Goal: Use online tool/utility: Use online tool/utility

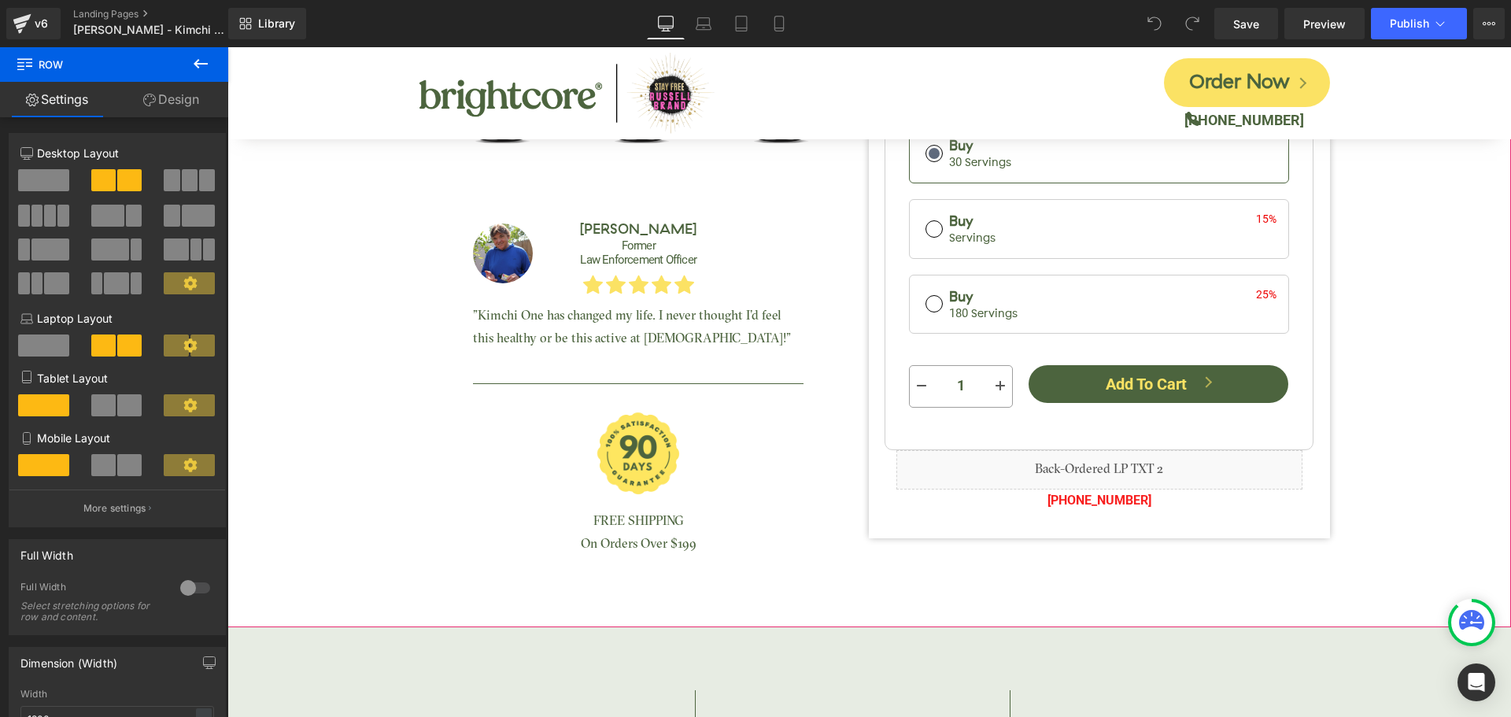
scroll to position [551, 0]
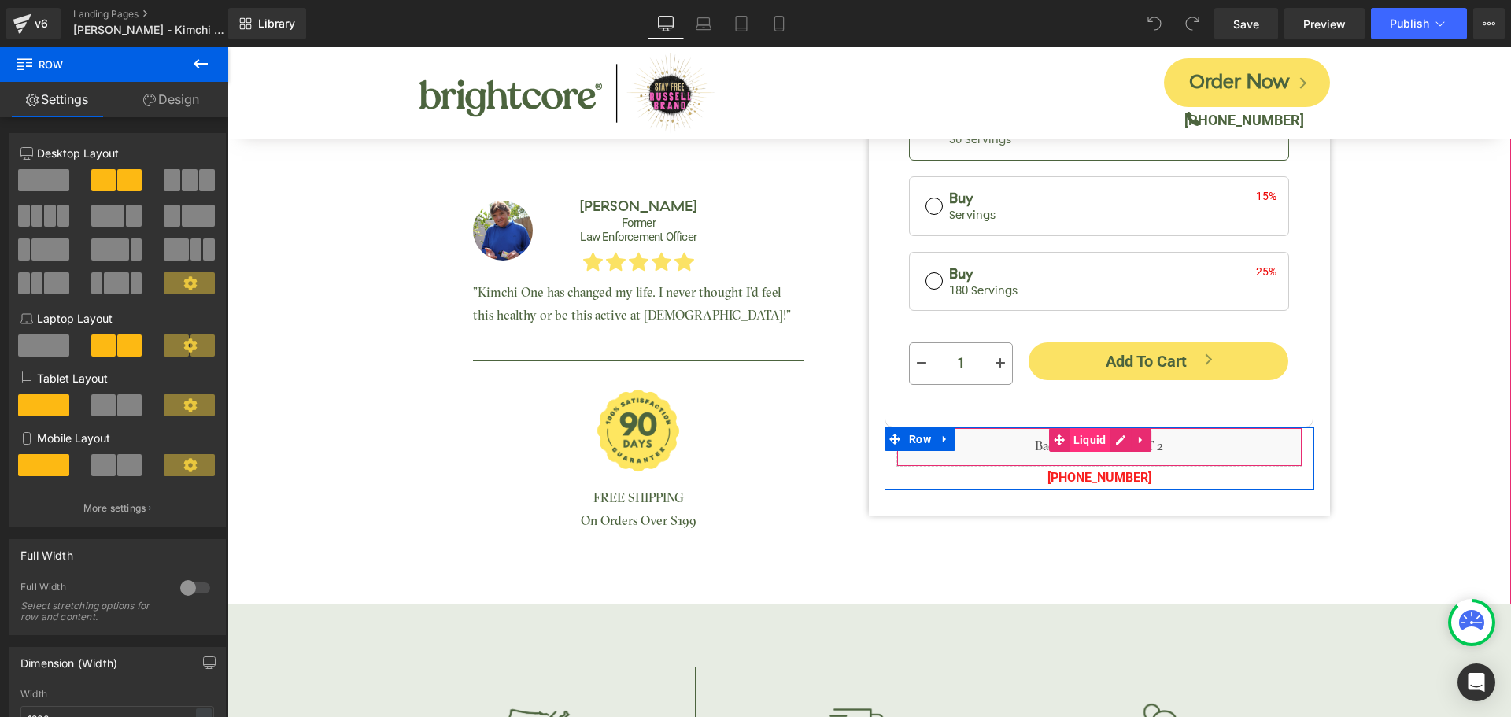
click at [1076, 438] on span "Liquid" at bounding box center [1089, 440] width 41 height 24
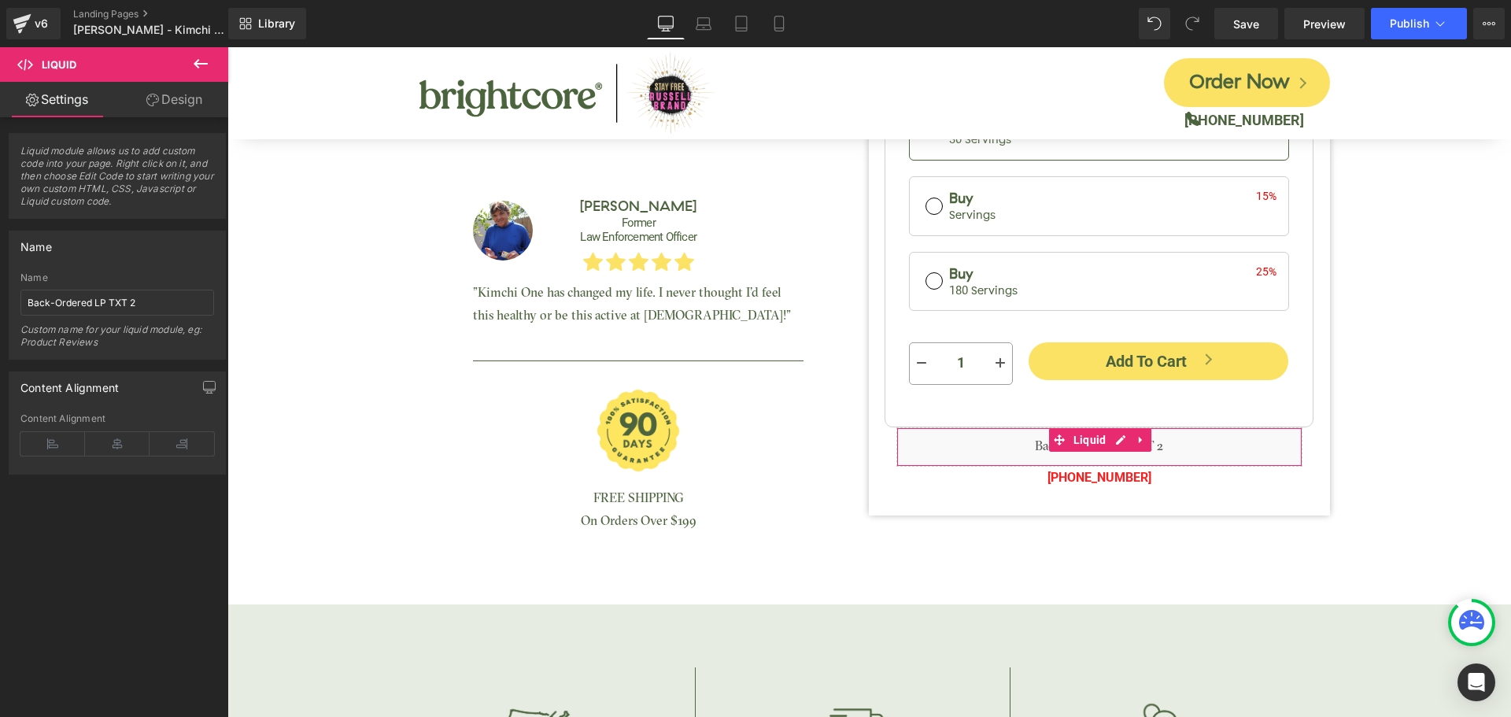
click at [168, 105] on link "Design" at bounding box center [174, 99] width 114 height 35
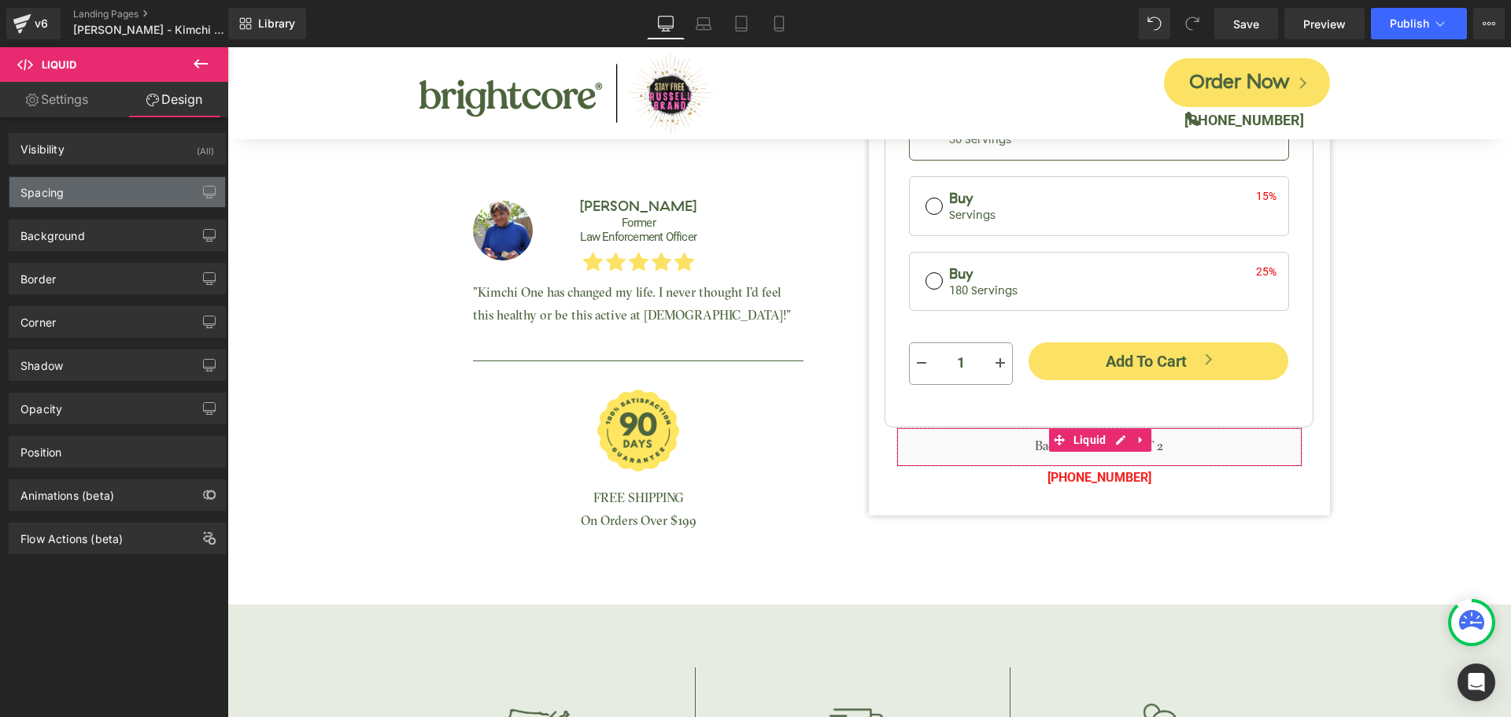
click at [96, 198] on div "Spacing" at bounding box center [117, 192] width 216 height 30
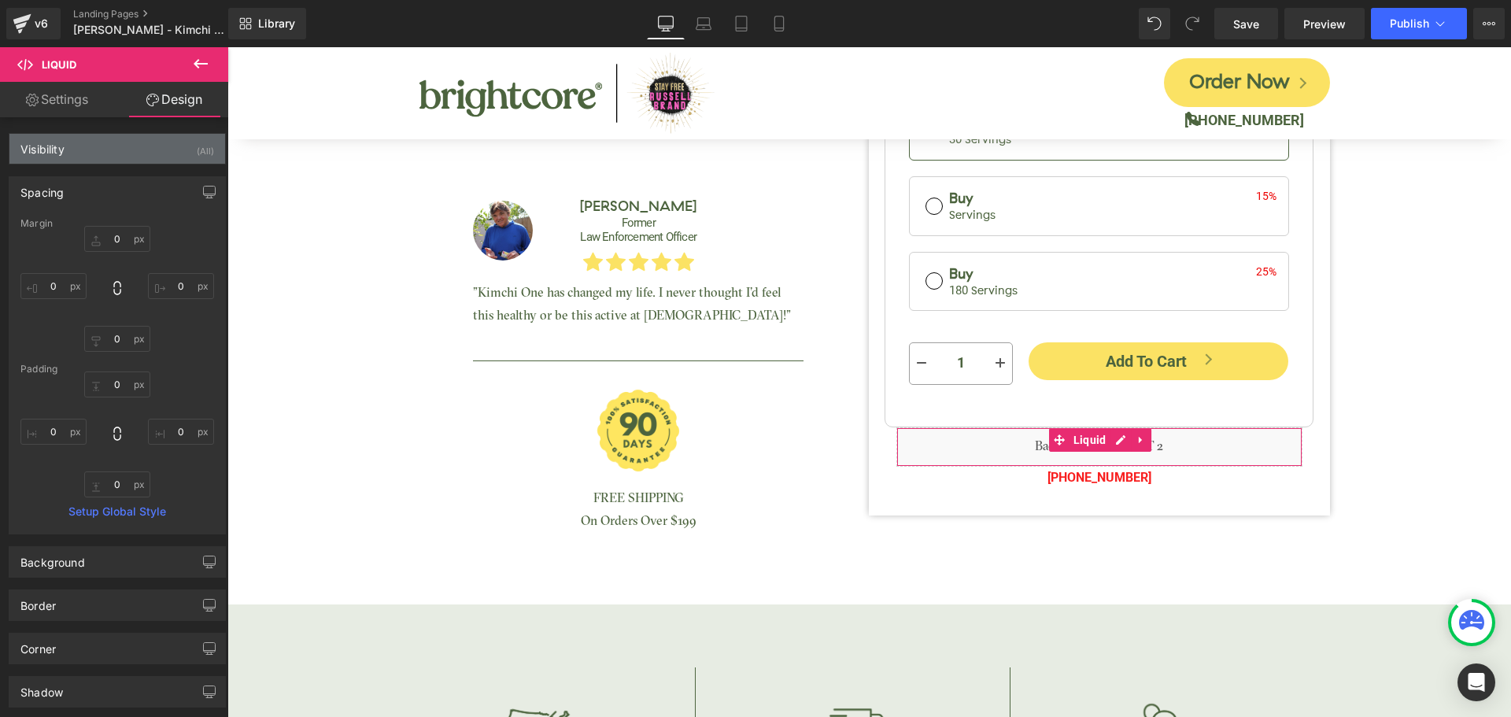
click at [88, 156] on div "Visibility (All)" at bounding box center [117, 149] width 216 height 30
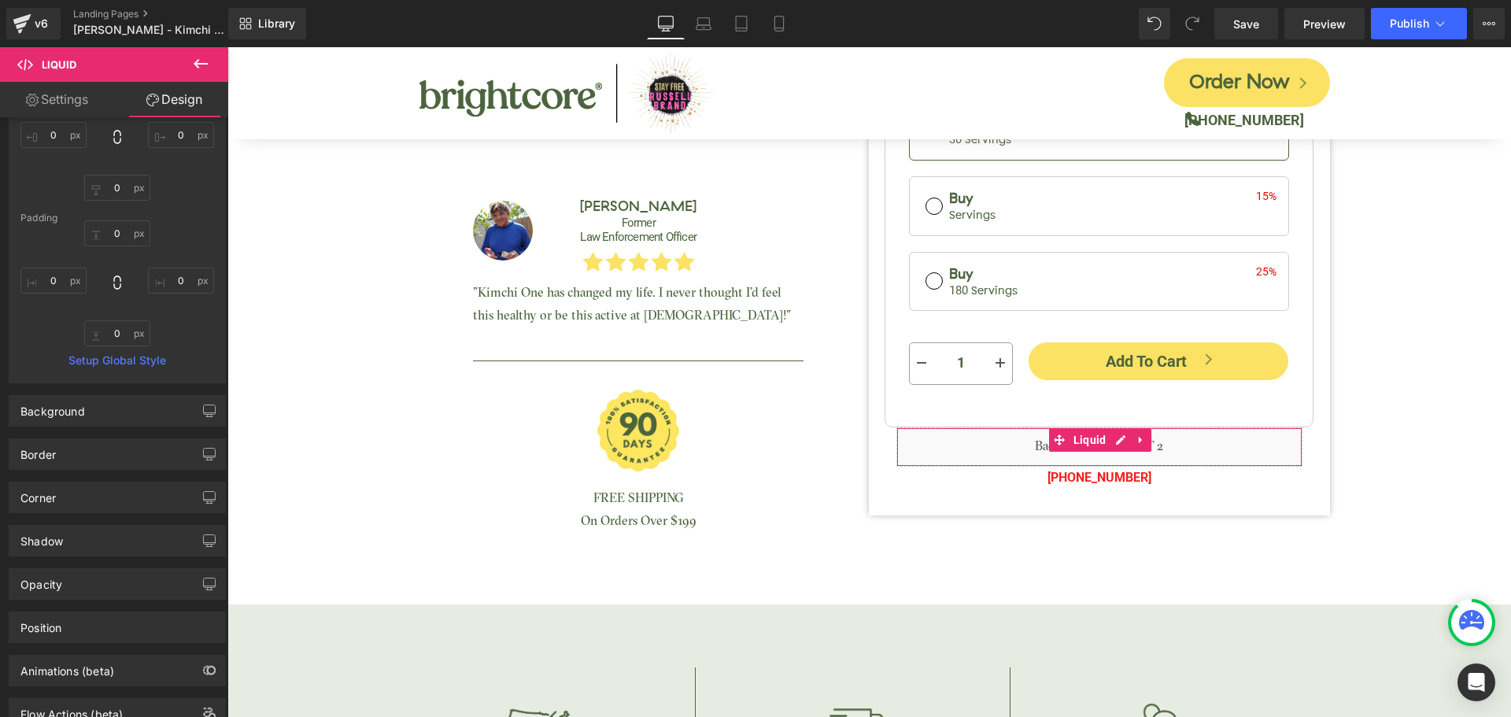
scroll to position [367, 0]
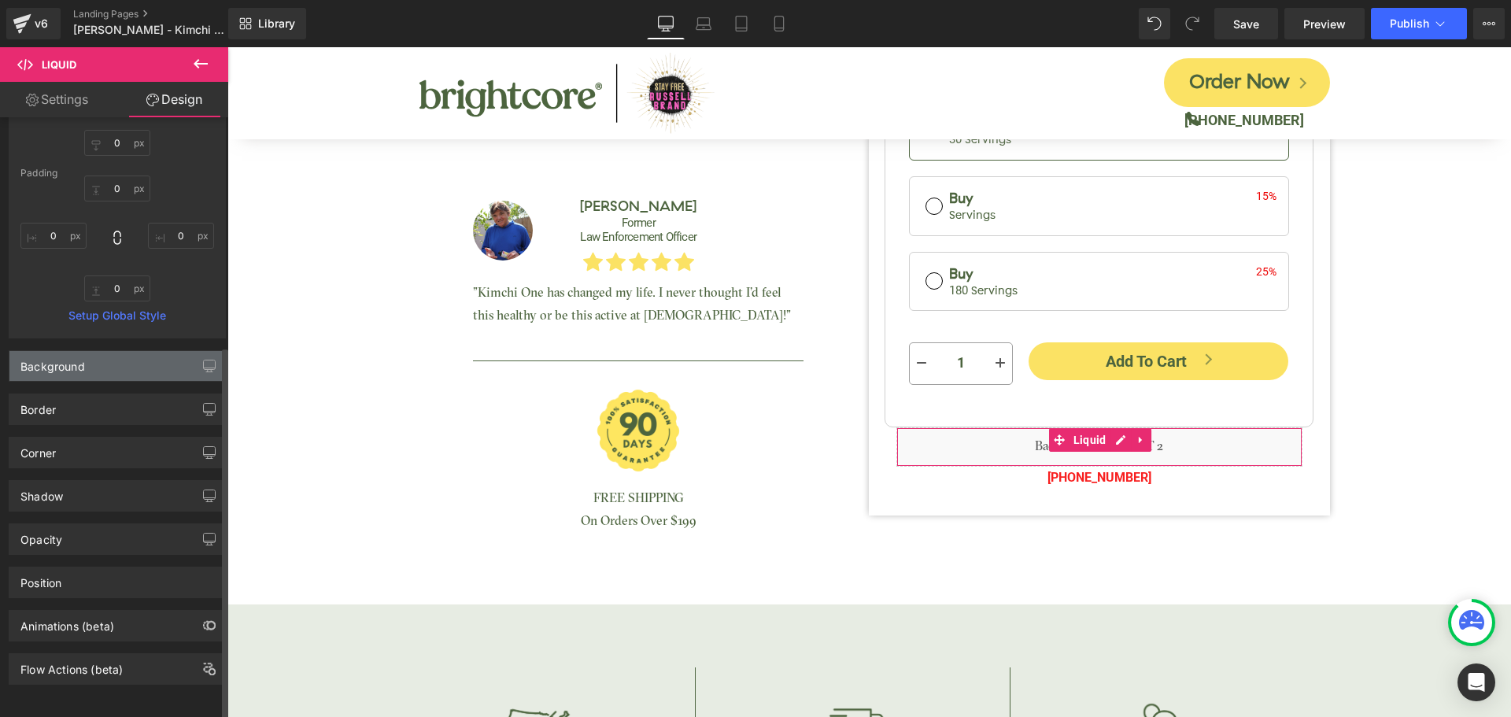
click at [111, 351] on div "Background" at bounding box center [117, 366] width 216 height 30
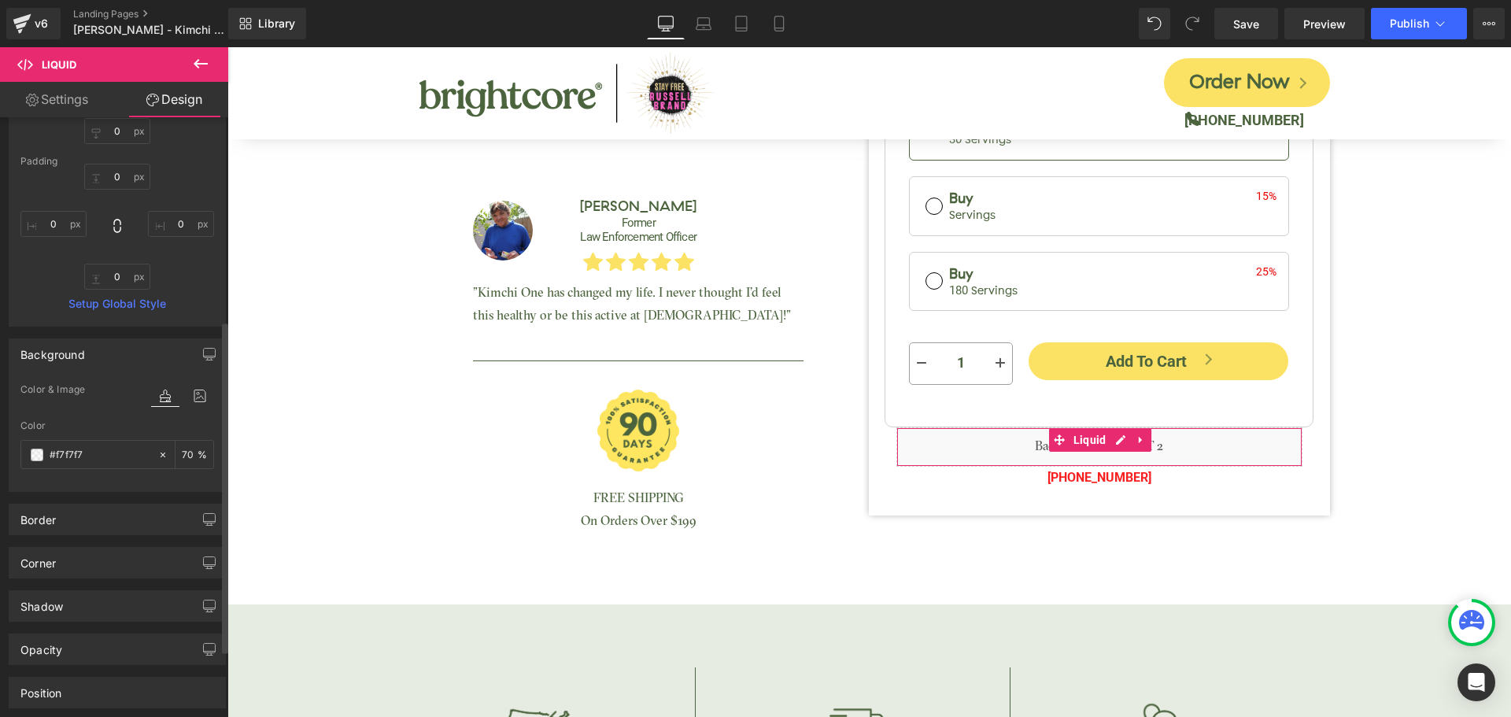
click at [74, 351] on div "Background" at bounding box center [52, 350] width 65 height 22
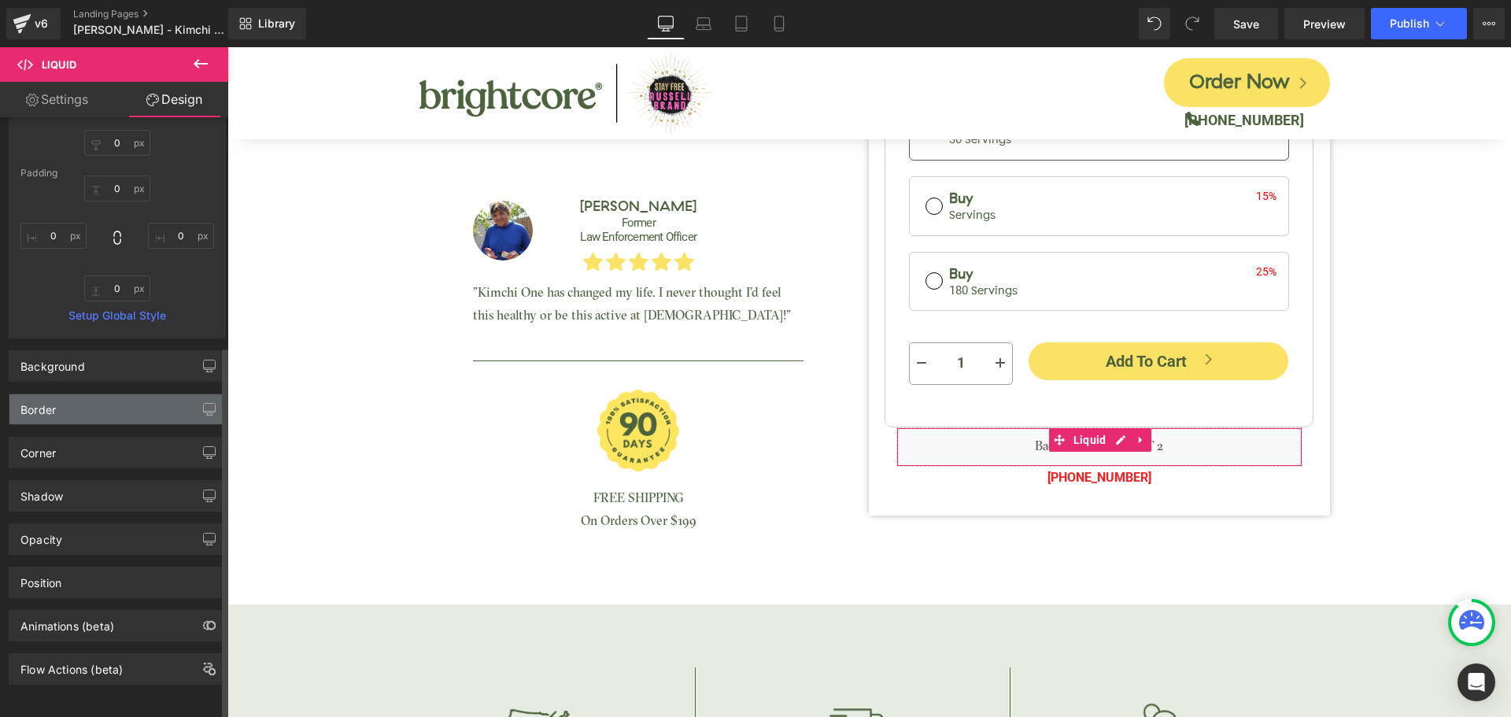
click at [72, 408] on div "Border" at bounding box center [117, 409] width 216 height 30
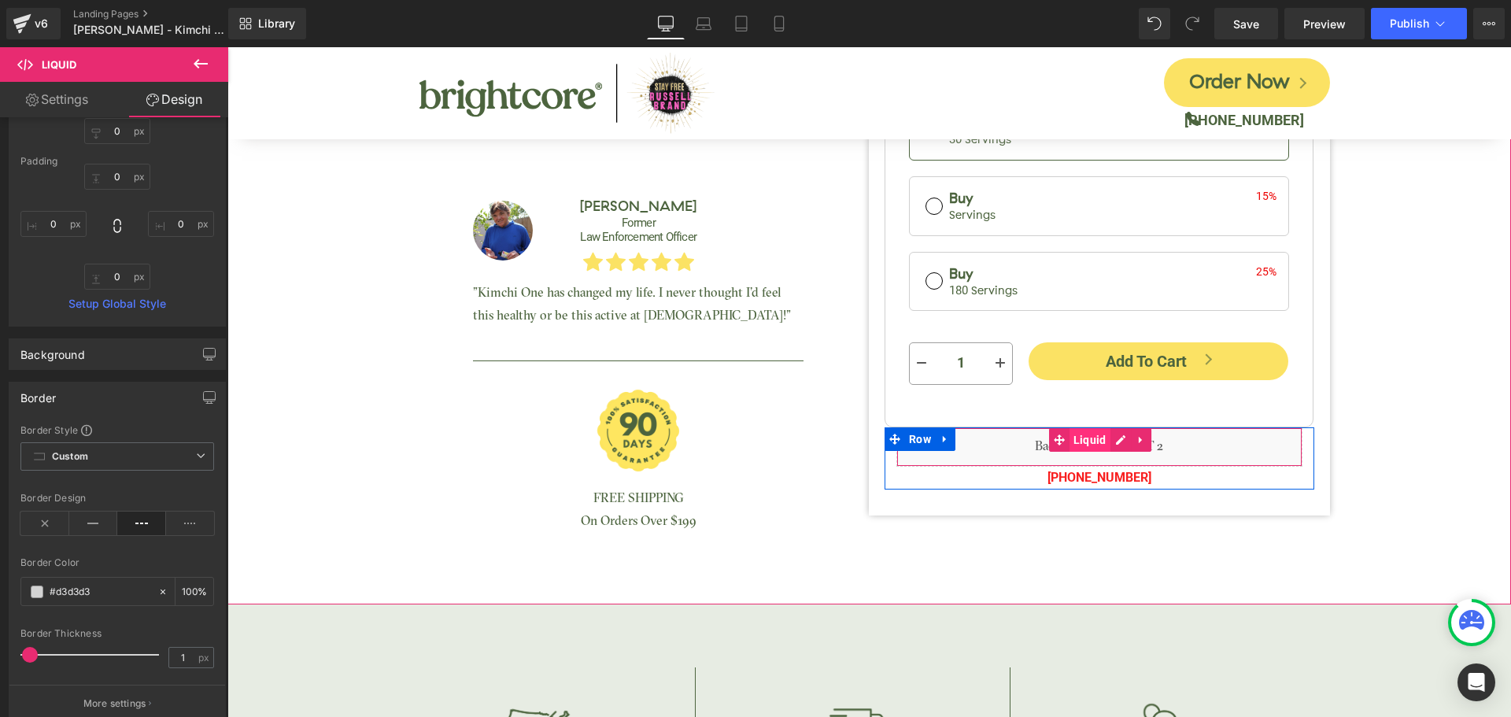
click at [1082, 440] on span "Liquid" at bounding box center [1089, 440] width 41 height 24
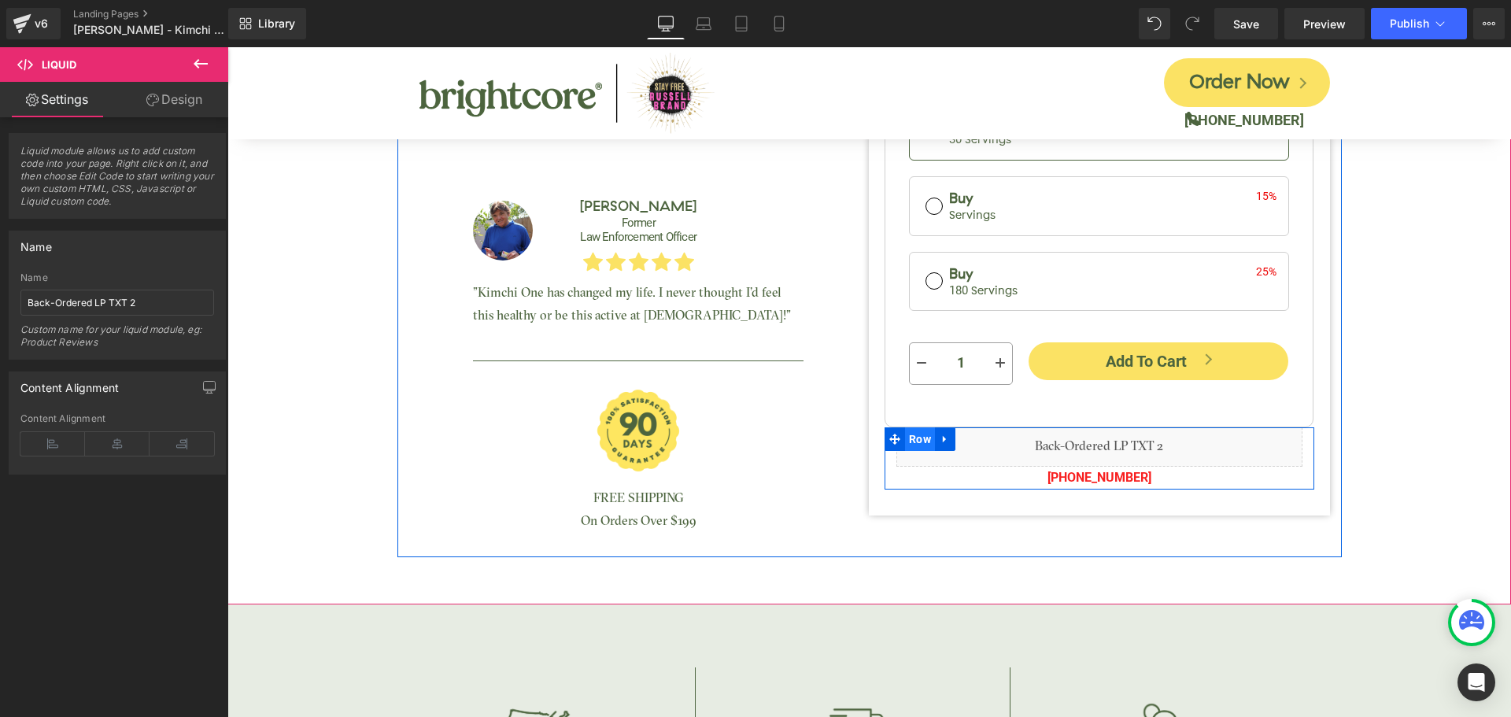
click at [914, 439] on span "Row" at bounding box center [920, 439] width 30 height 24
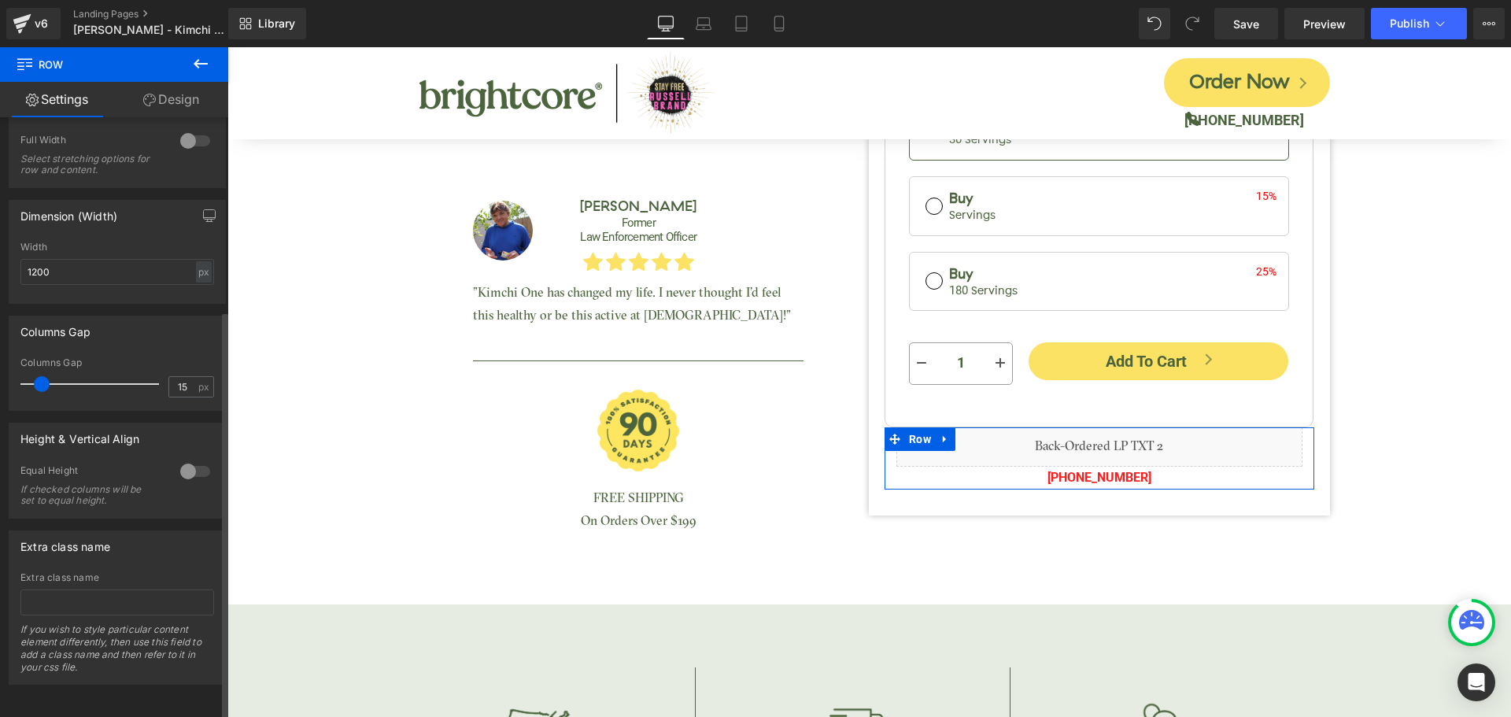
scroll to position [283, 0]
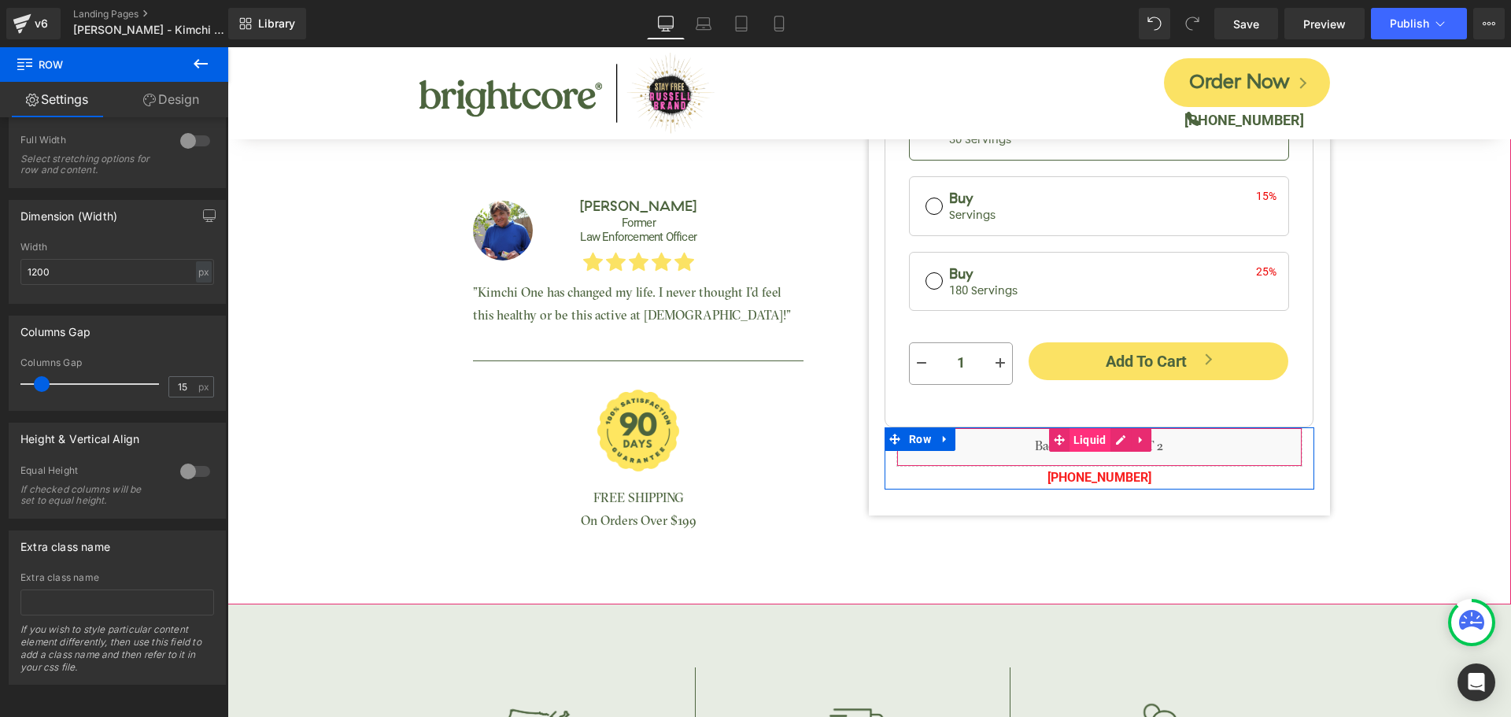
click at [1087, 432] on span "Liquid" at bounding box center [1089, 440] width 41 height 24
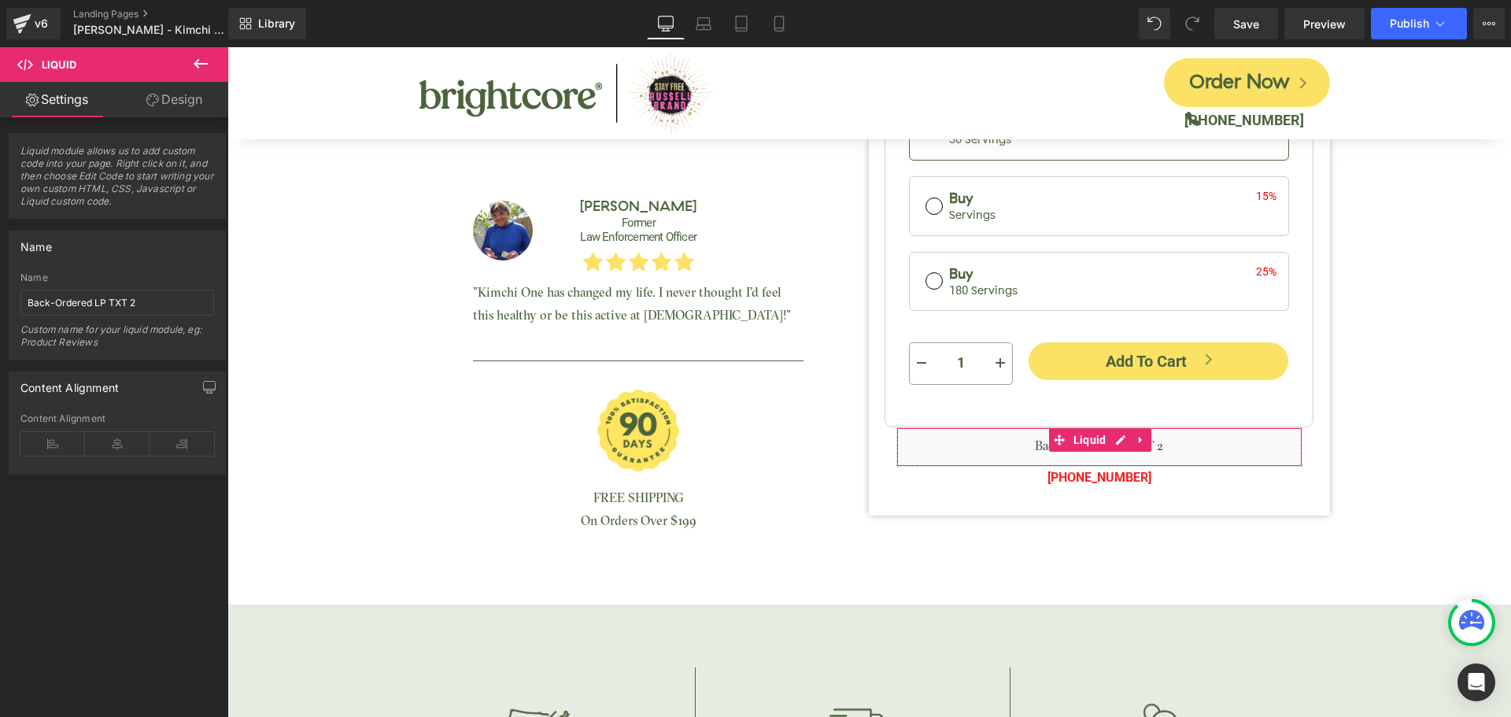
click at [190, 106] on link "Design" at bounding box center [174, 99] width 114 height 35
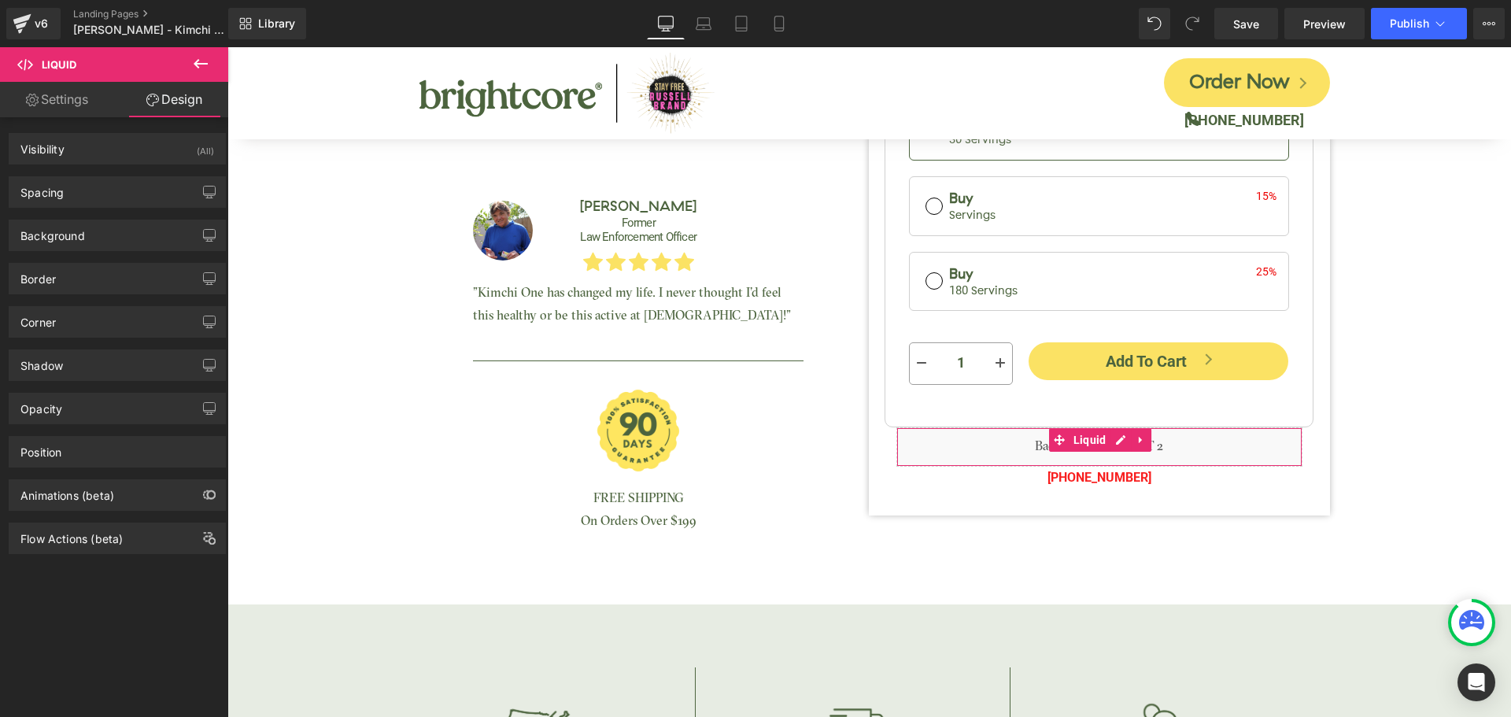
click at [37, 90] on link "Settings" at bounding box center [57, 99] width 114 height 35
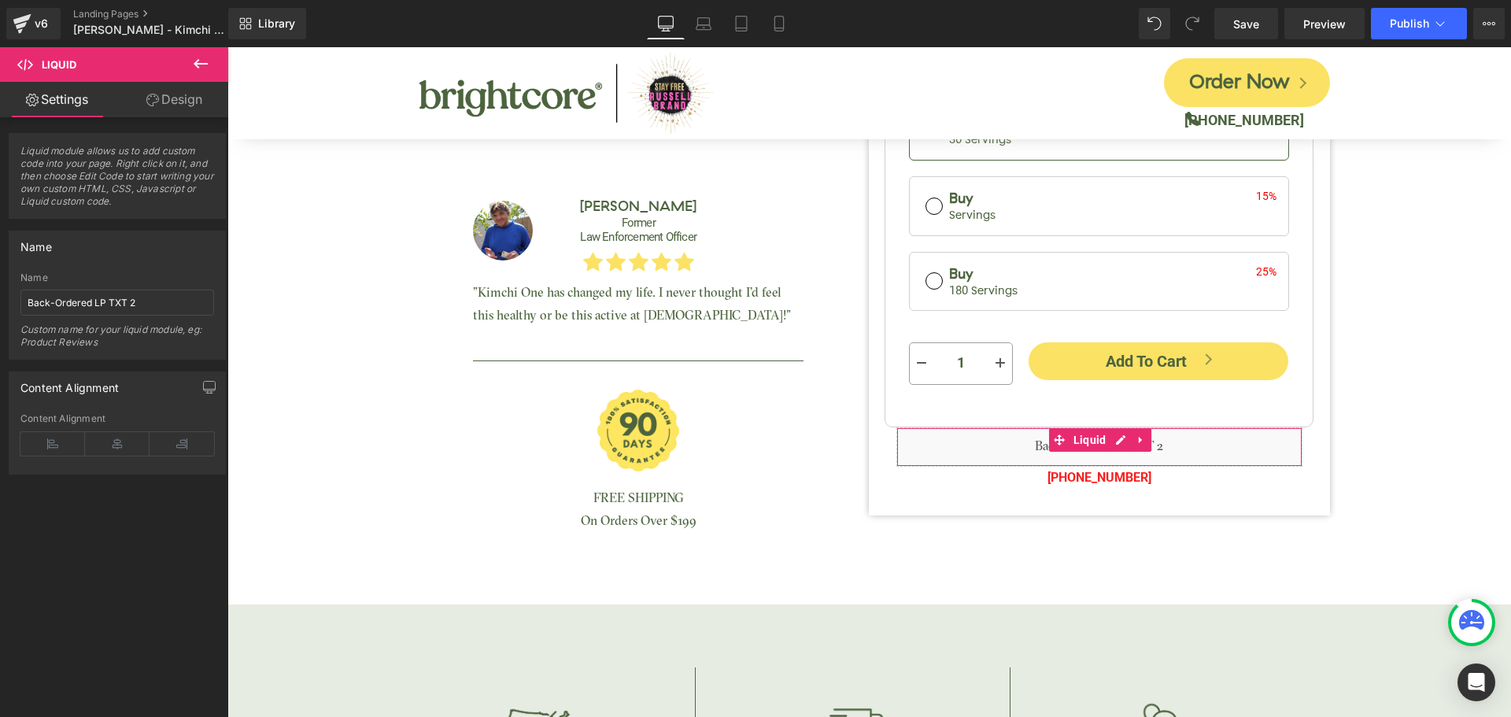
click at [157, 96] on icon at bounding box center [152, 100] width 13 height 13
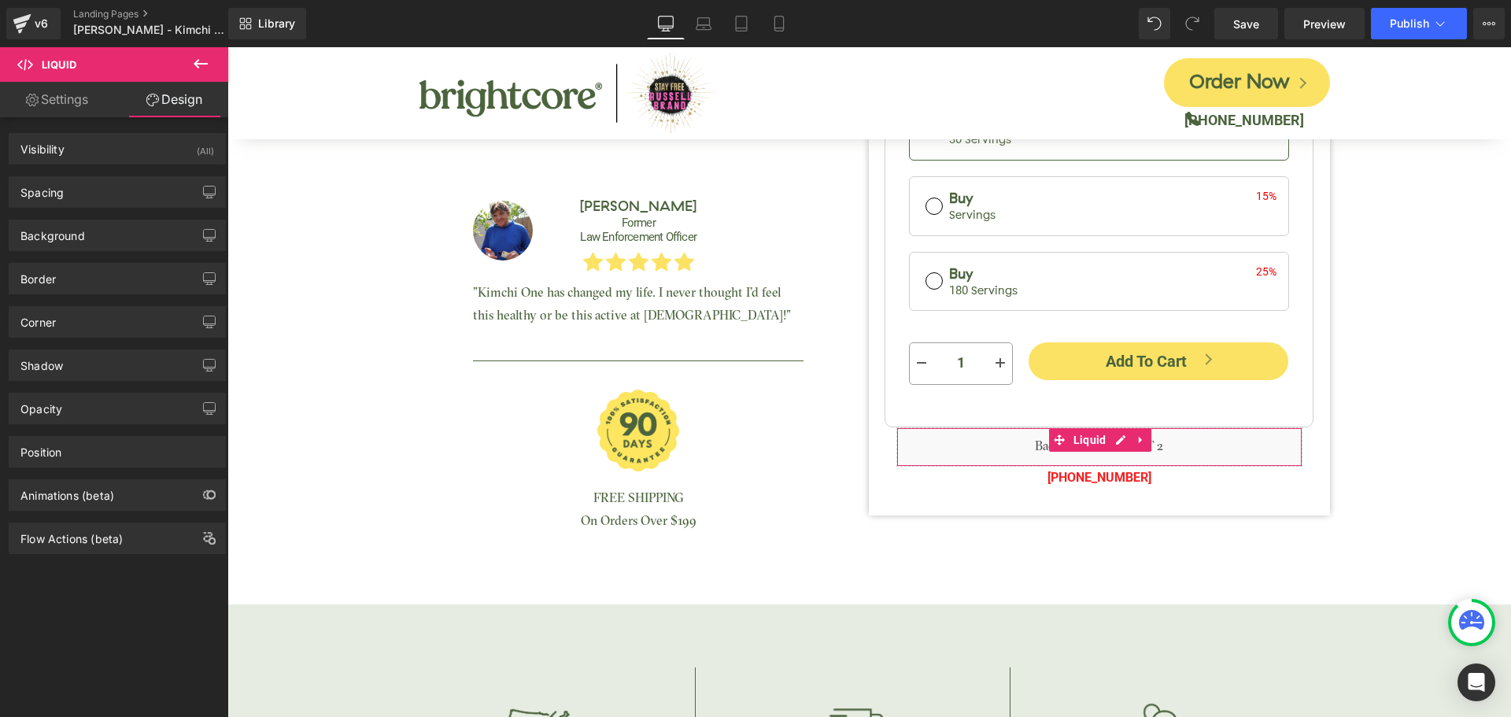
click at [59, 107] on link "Settings" at bounding box center [57, 99] width 114 height 35
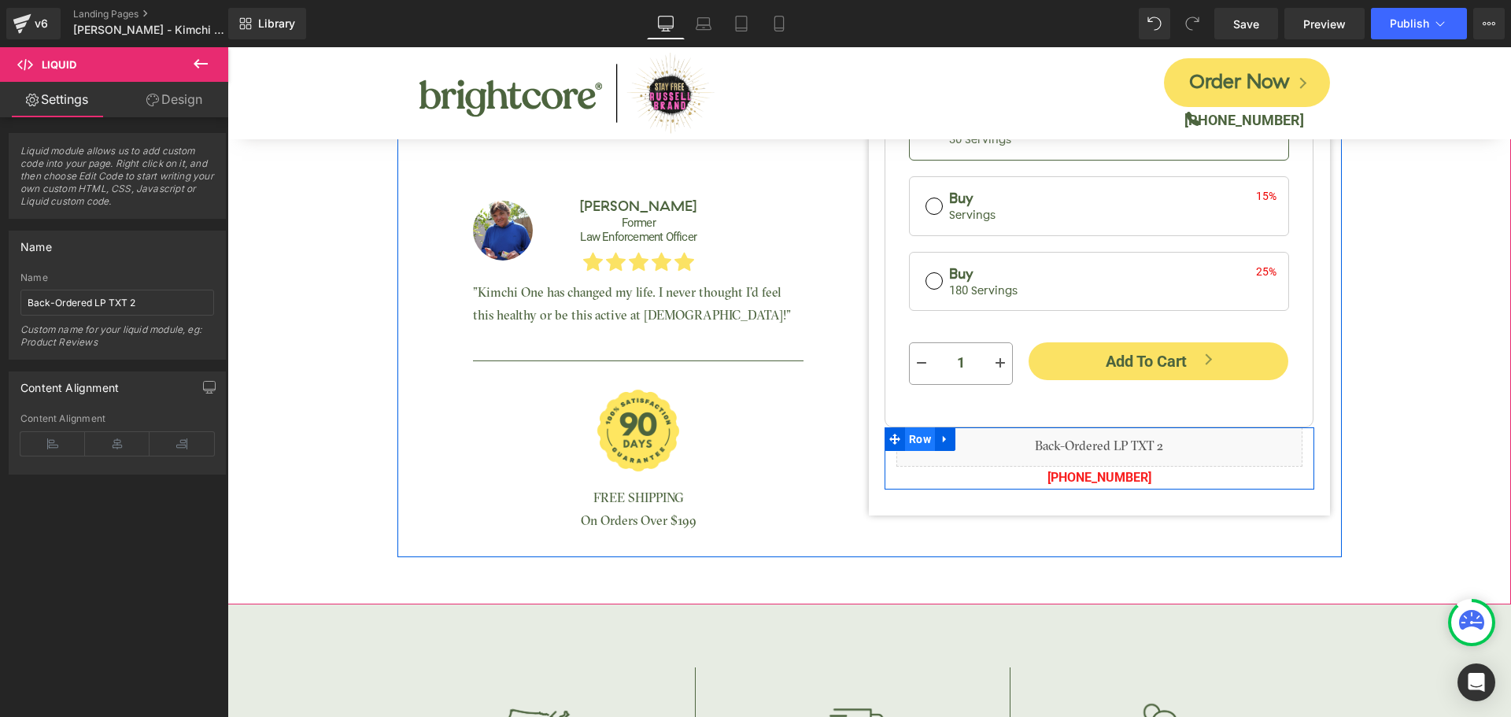
click at [921, 439] on span "Row" at bounding box center [920, 439] width 30 height 24
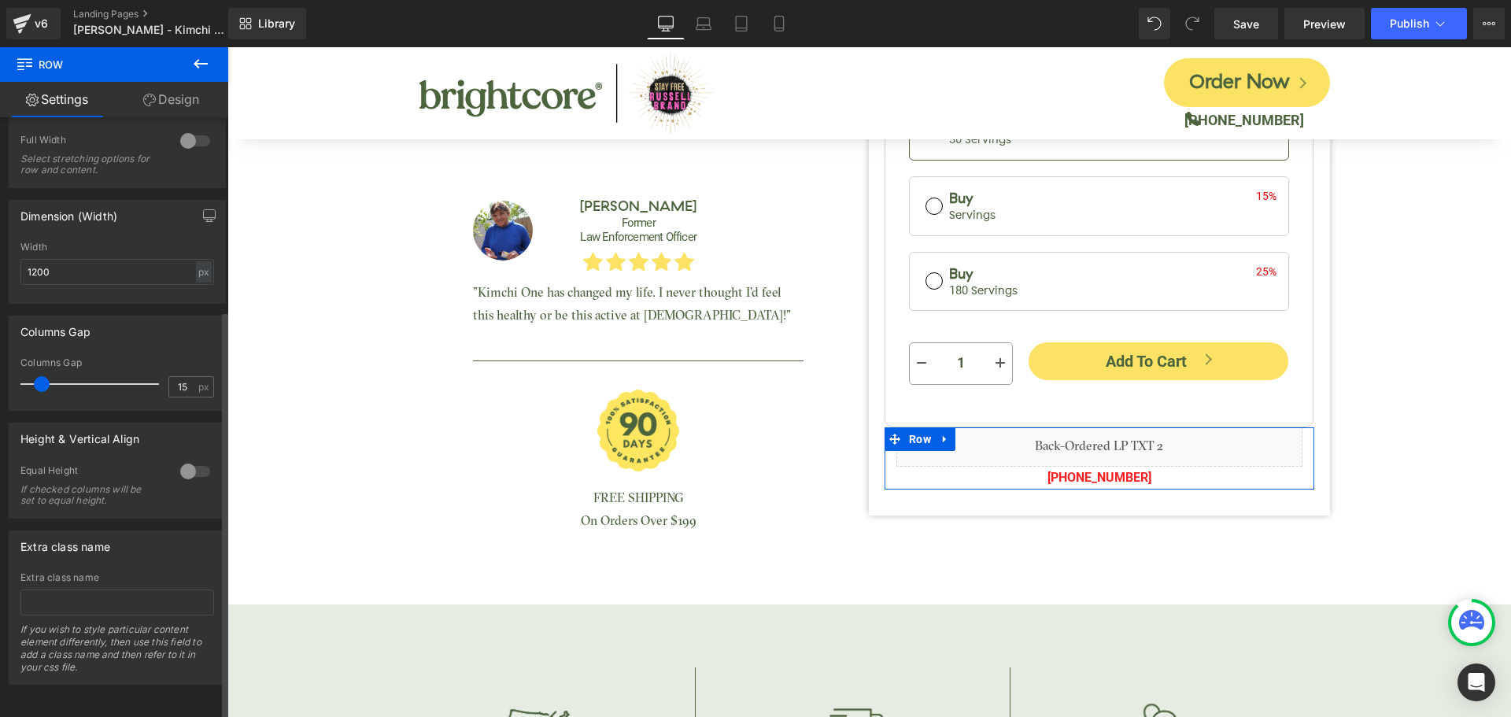
click at [90, 537] on div "Extra class name" at bounding box center [65, 542] width 90 height 22
click at [91, 531] on div "Extra class name" at bounding box center [65, 542] width 90 height 22
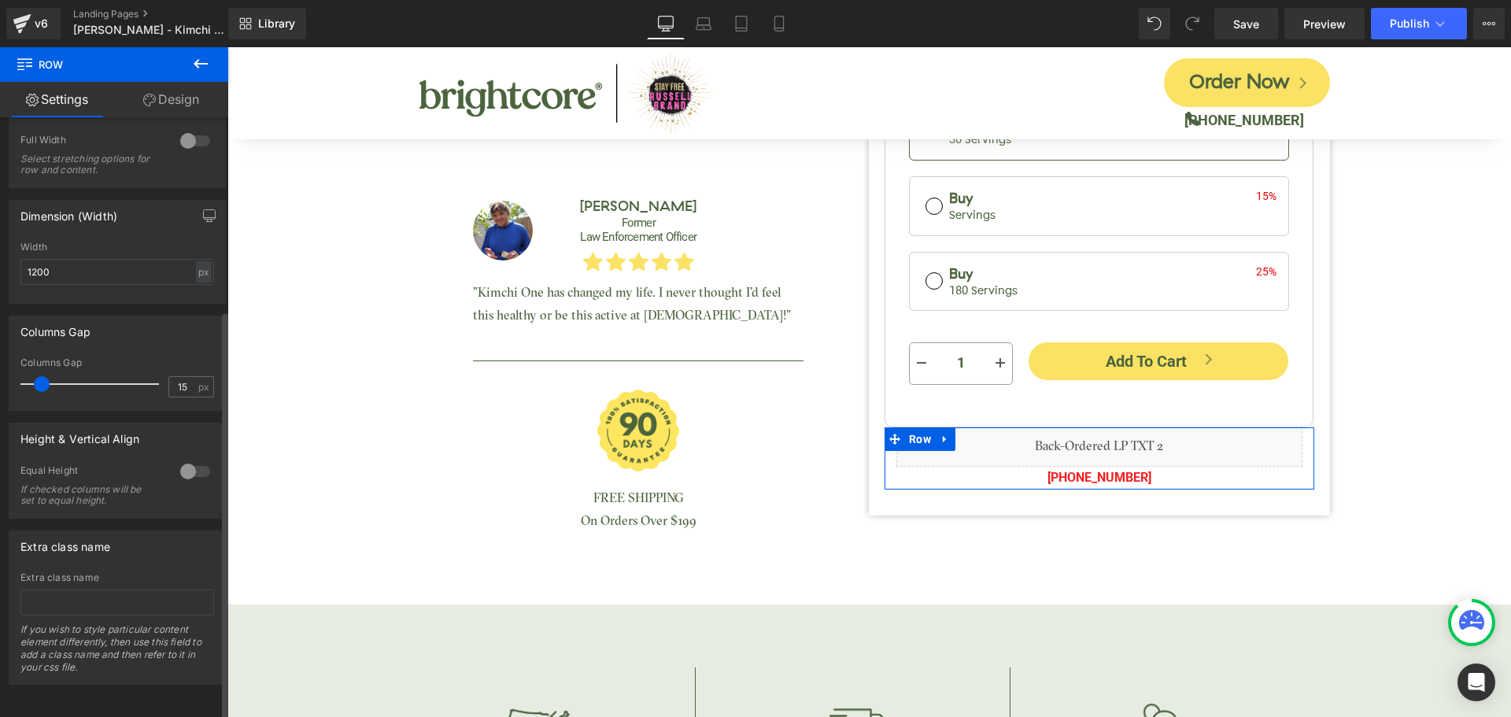
drag, startPoint x: 124, startPoint y: 537, endPoint x: 30, endPoint y: 518, distance: 95.5
click at [30, 519] on div "Extra class name Extra class name If you wish to style particular content eleme…" at bounding box center [117, 602] width 235 height 166
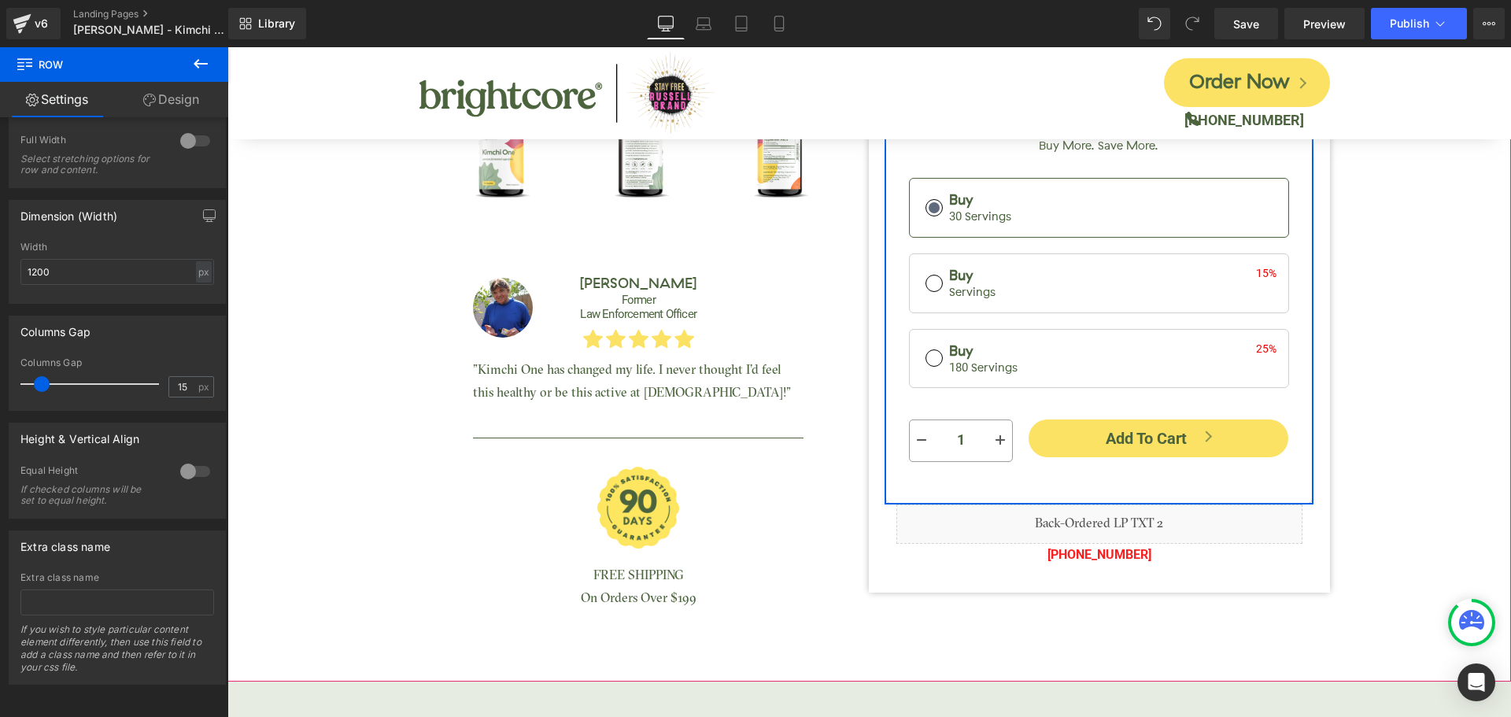
scroll to position [551, 0]
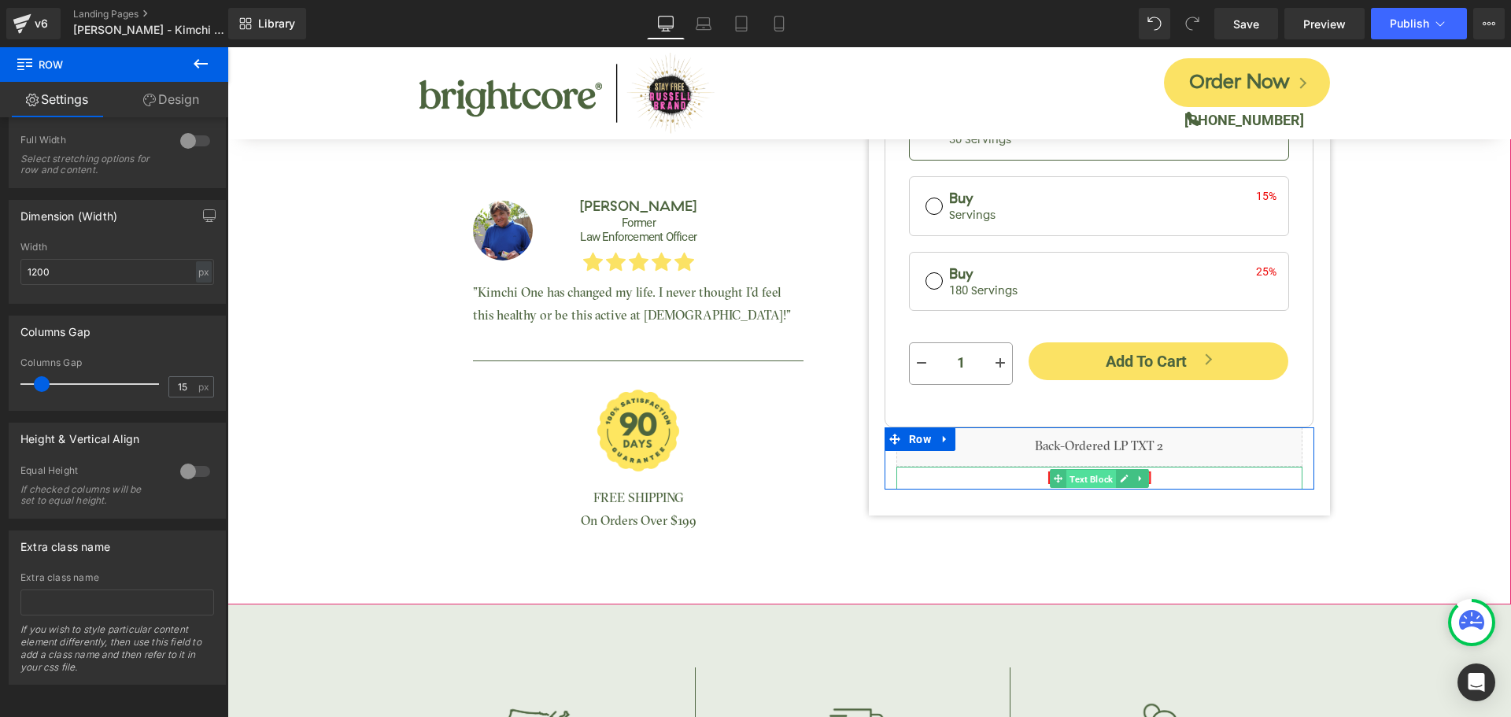
click at [1080, 478] on span "Text Block" at bounding box center [1091, 478] width 50 height 19
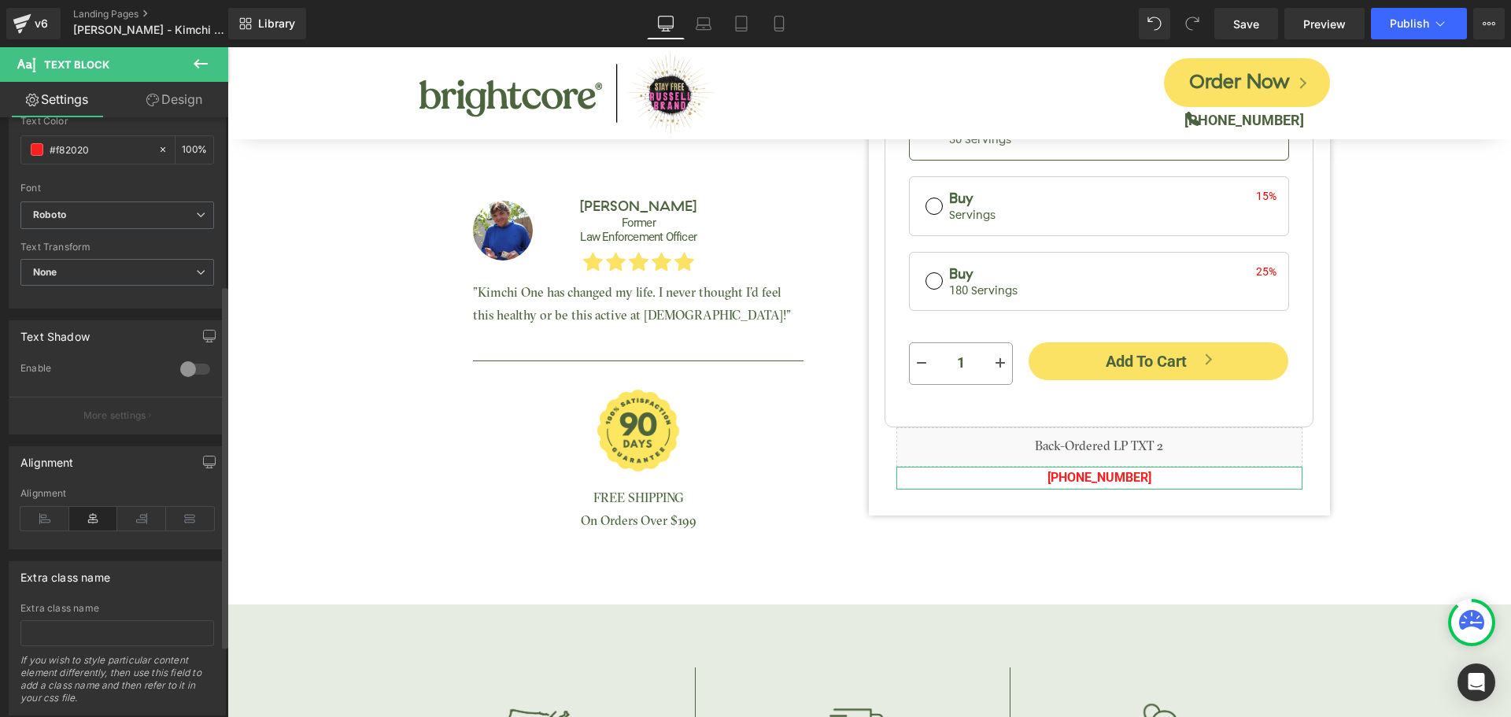
scroll to position [393, 0]
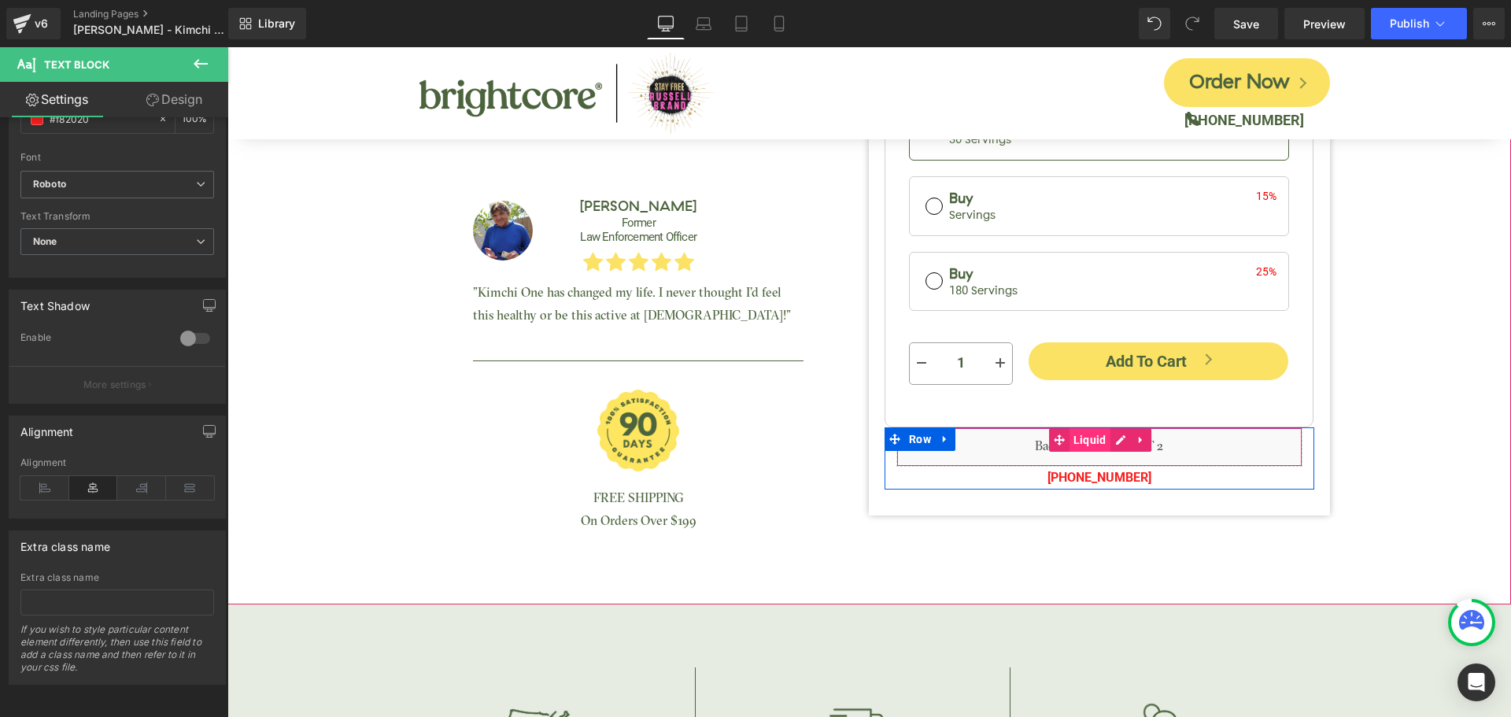
click at [1072, 440] on span "Liquid" at bounding box center [1089, 440] width 41 height 24
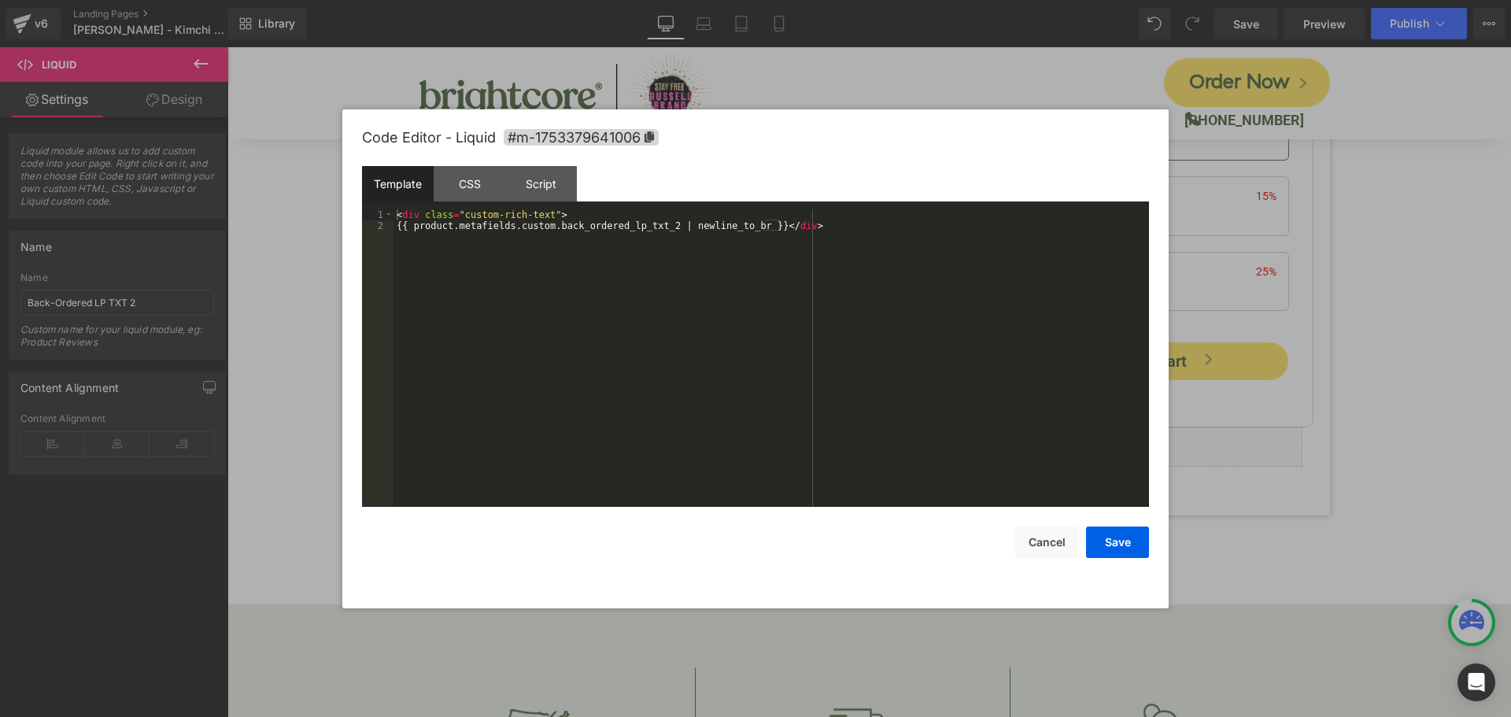
click at [1056, 0] on div "Liquid You are previewing how the will restyle your page. You can not edit Elem…" at bounding box center [755, 0] width 1511 height 0
click at [1046, 546] on button "Cancel" at bounding box center [1046, 541] width 63 height 31
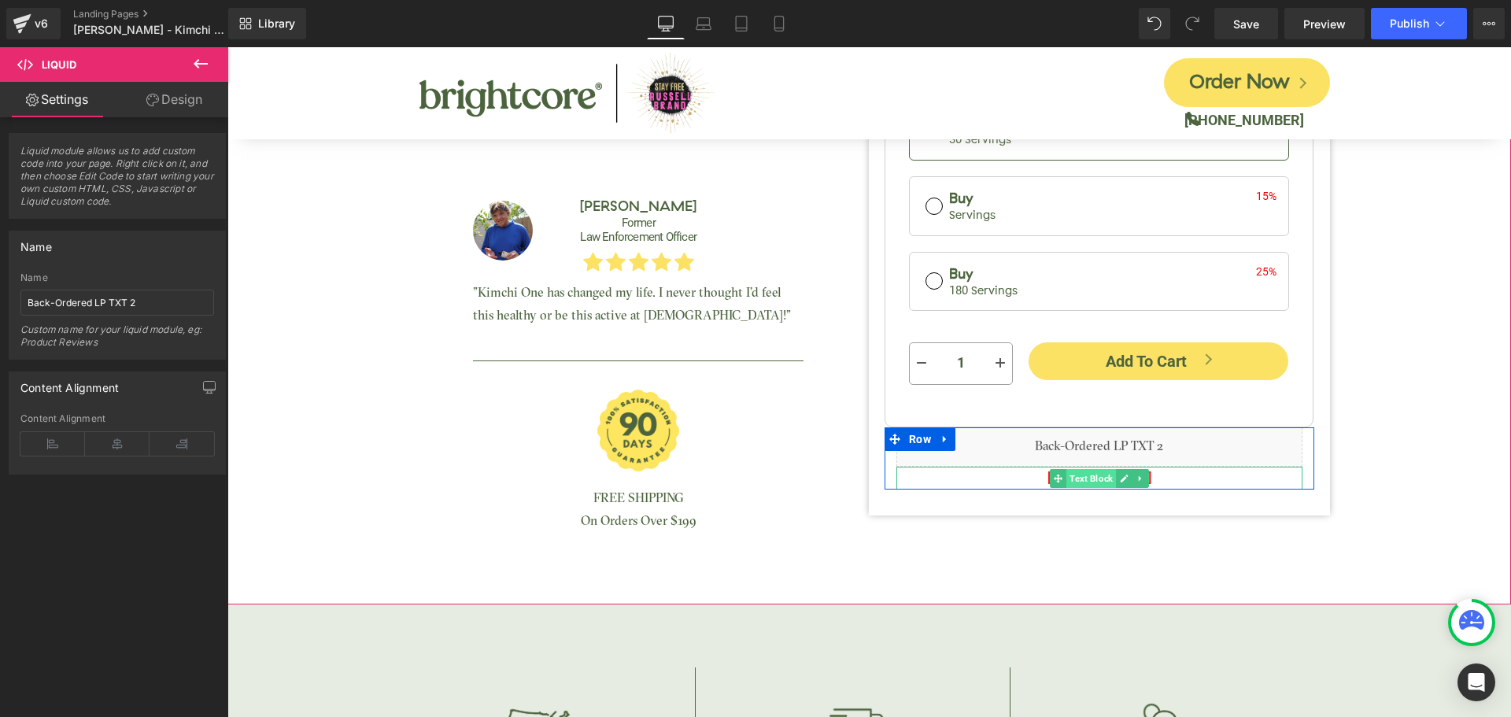
click at [1091, 478] on span "Text Block" at bounding box center [1091, 478] width 50 height 19
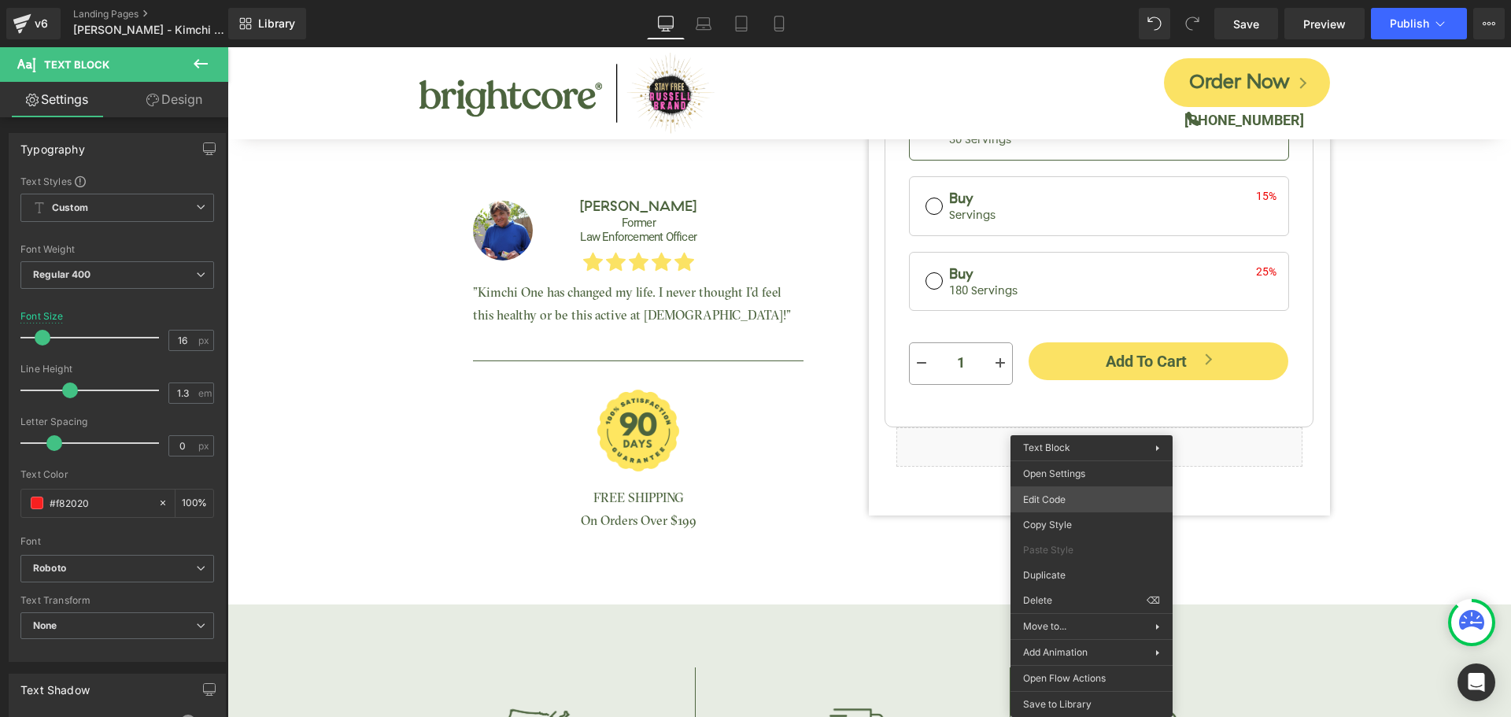
click at [1072, 0] on div "Text Block You are previewing how the will restyle your page. You can not edit …" at bounding box center [755, 0] width 1511 height 0
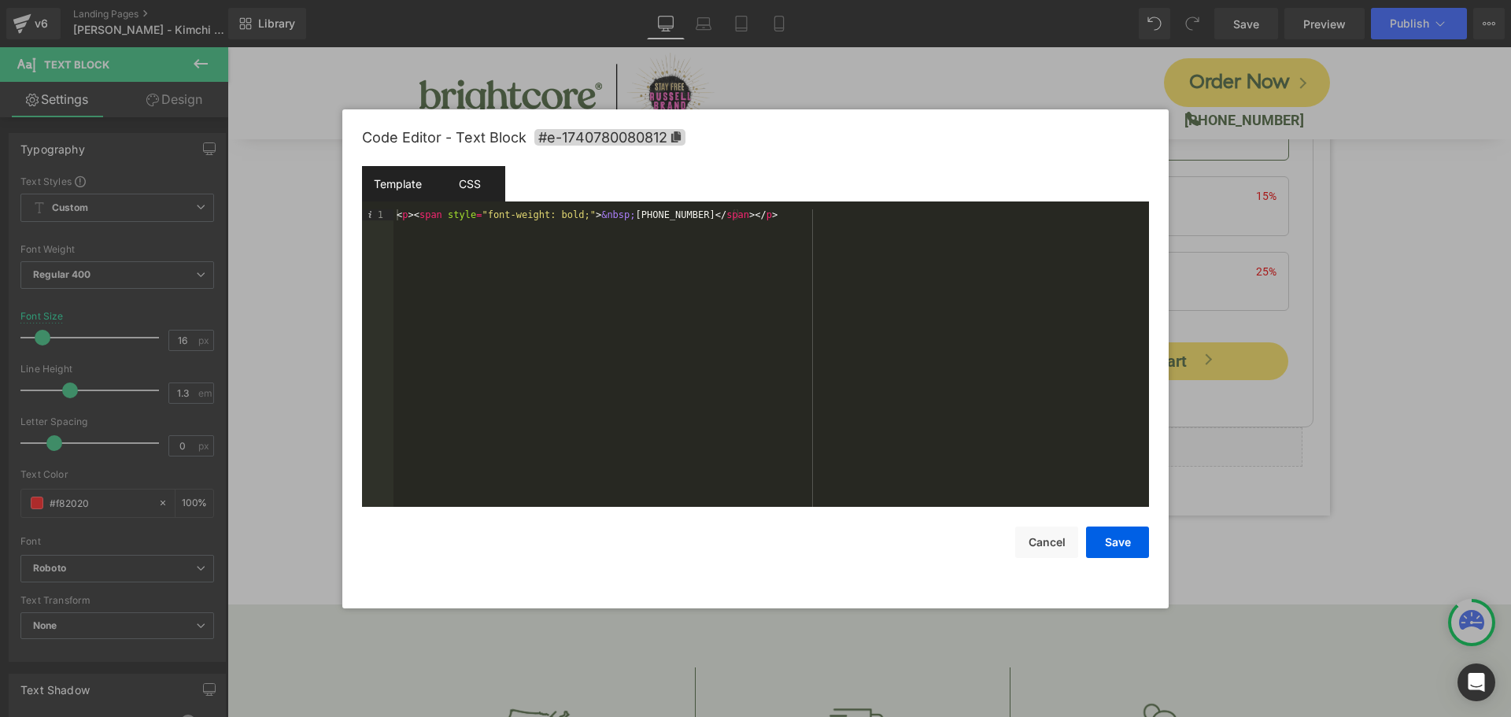
click at [471, 186] on div "CSS" at bounding box center [470, 183] width 72 height 35
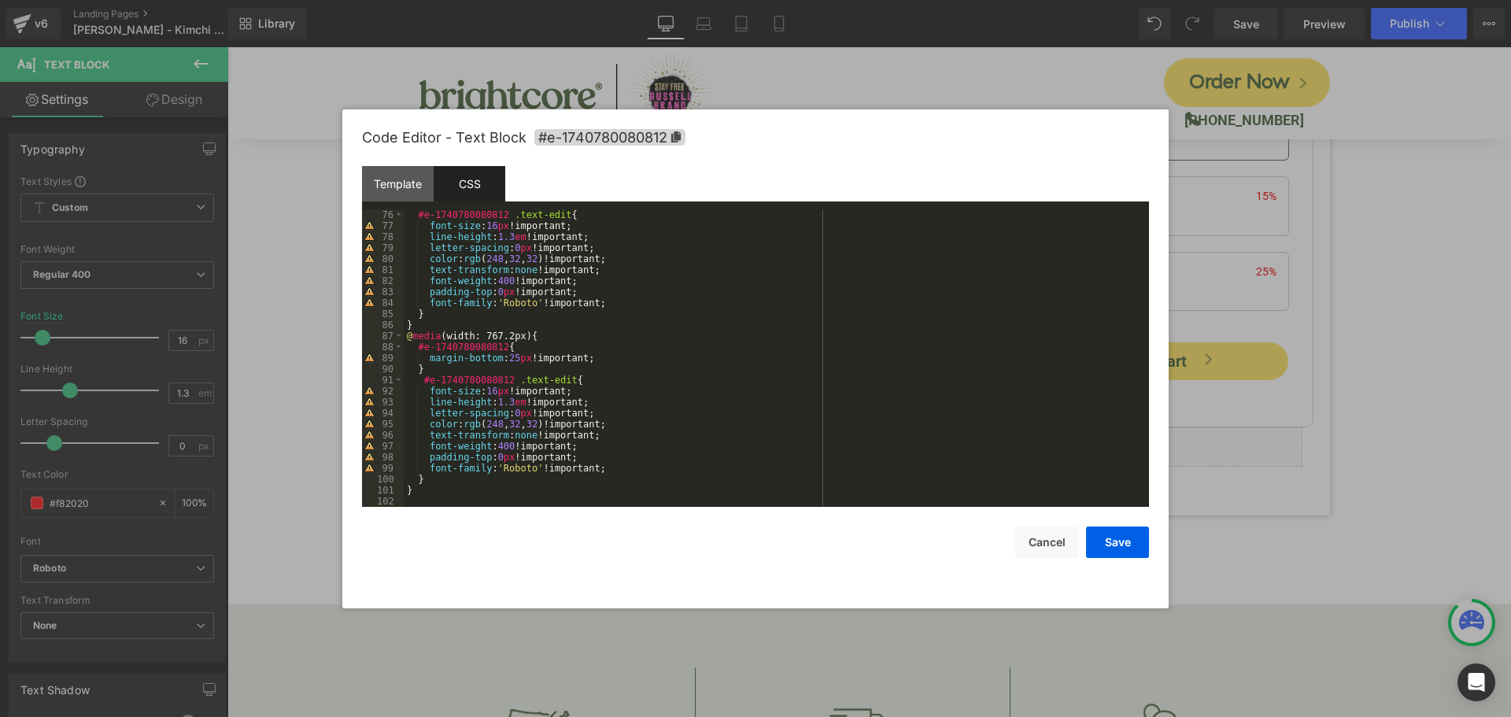
scroll to position [637, 0]
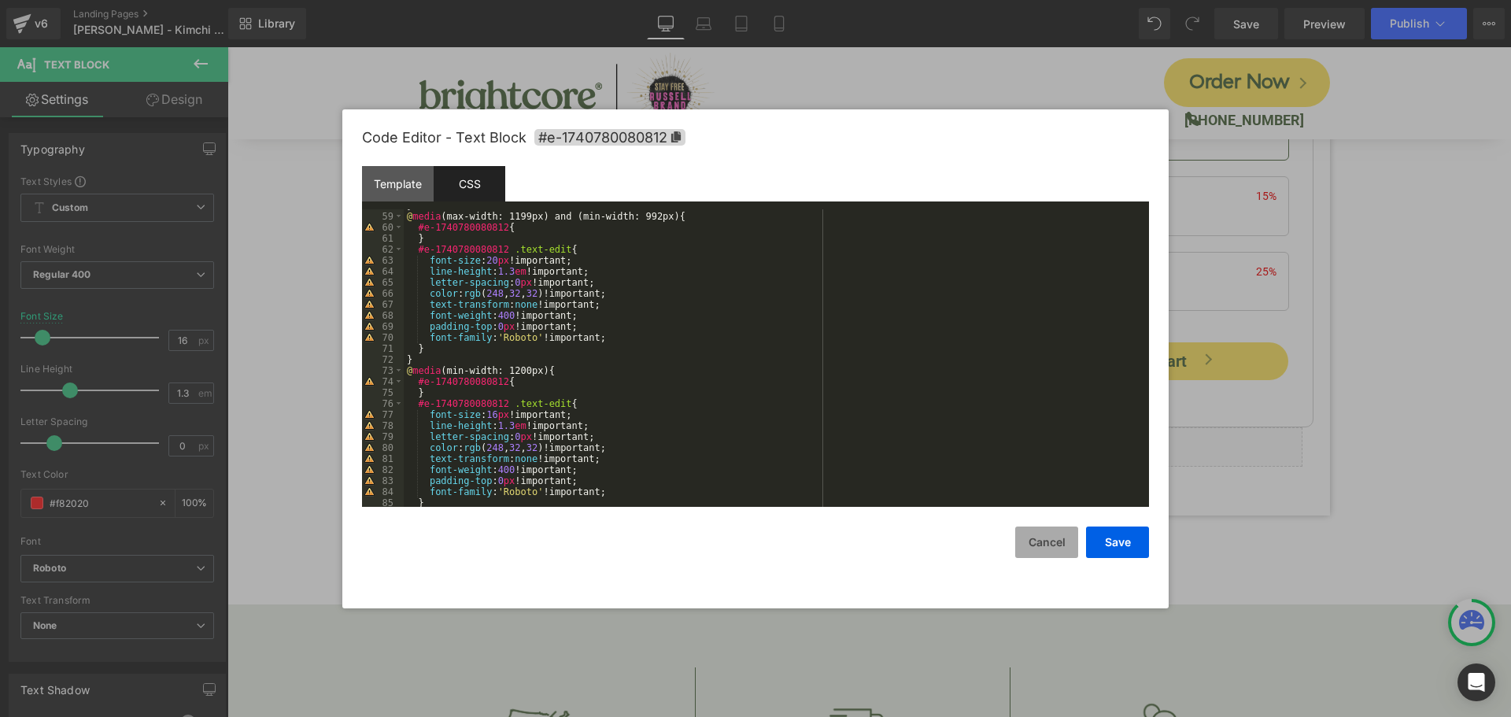
drag, startPoint x: 1054, startPoint y: 556, endPoint x: 826, endPoint y: 508, distance: 233.3
click at [1054, 556] on button "Cancel" at bounding box center [1046, 541] width 63 height 31
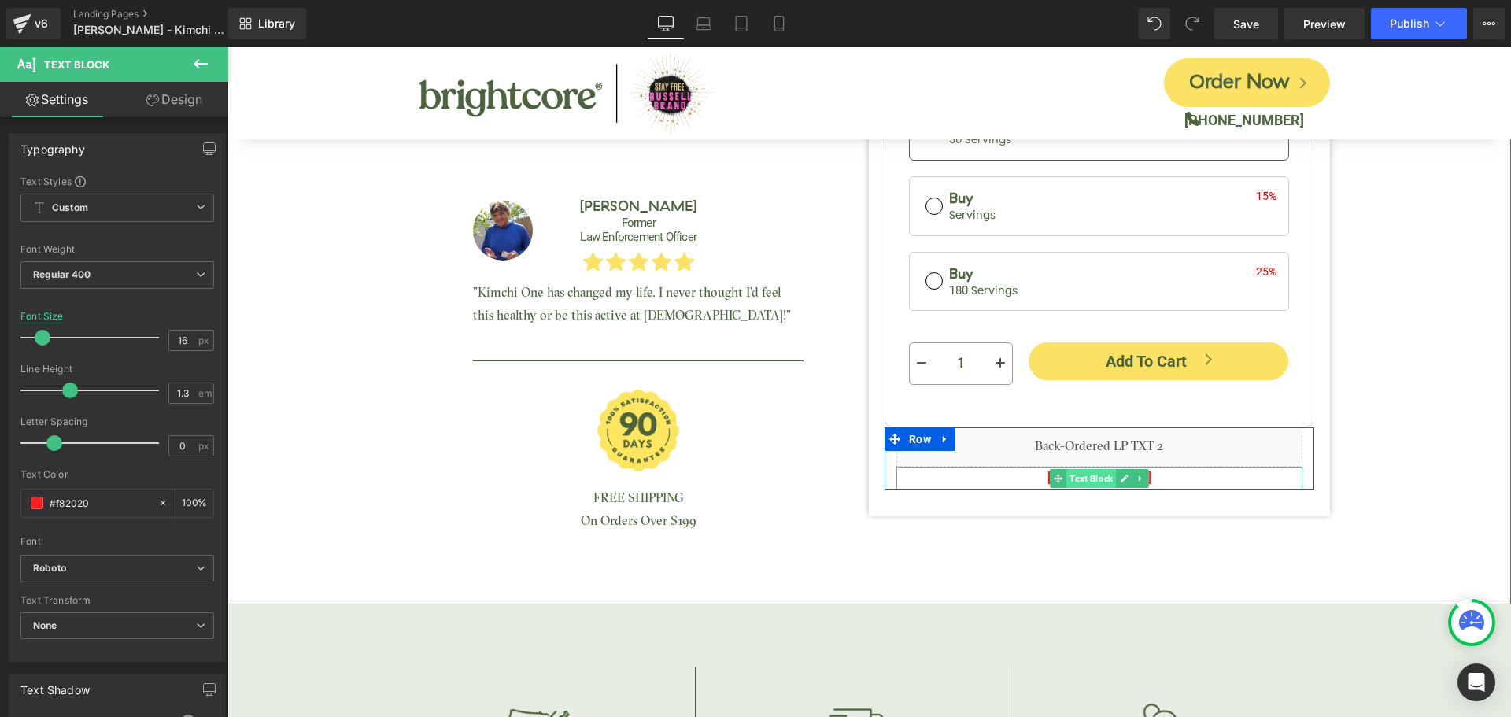
click at [1087, 471] on span "Text Block" at bounding box center [1091, 478] width 50 height 19
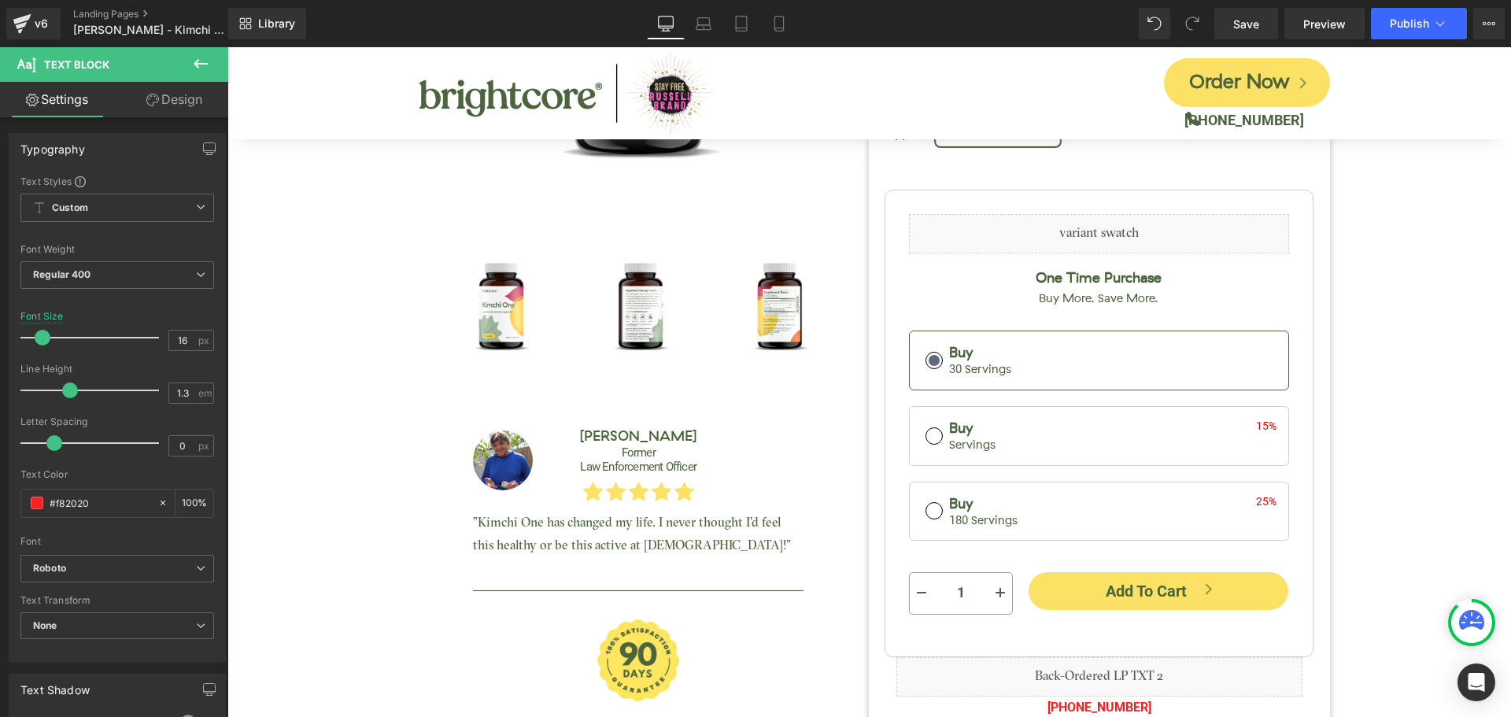
scroll to position [315, 0]
